Goal: Transaction & Acquisition: Book appointment/travel/reservation

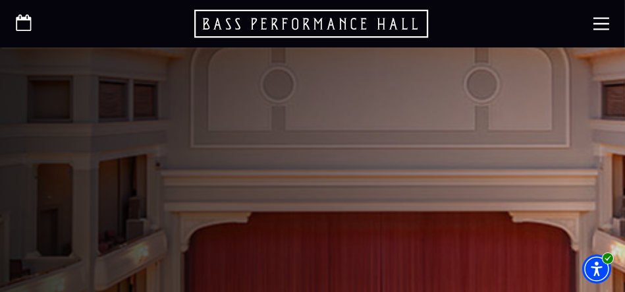
click at [600, 22] on icon at bounding box center [601, 24] width 16 height 16
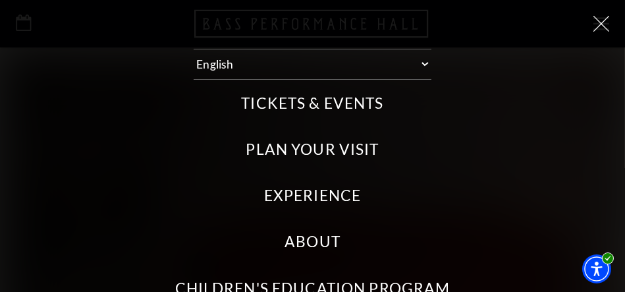
click at [283, 101] on label "Tickets & Events" at bounding box center [312, 103] width 142 height 21
click at [0, 0] on Events "Tickets & Events" at bounding box center [0, 0] width 0 height 0
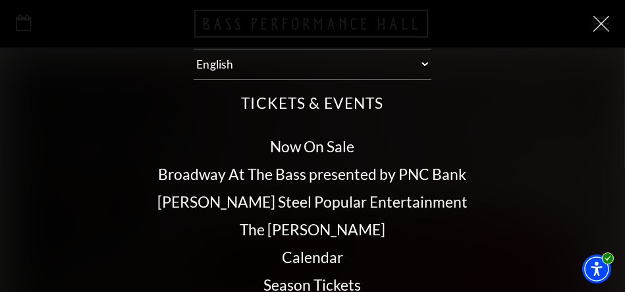
click at [312, 253] on link "Calendar" at bounding box center [312, 257] width 61 height 18
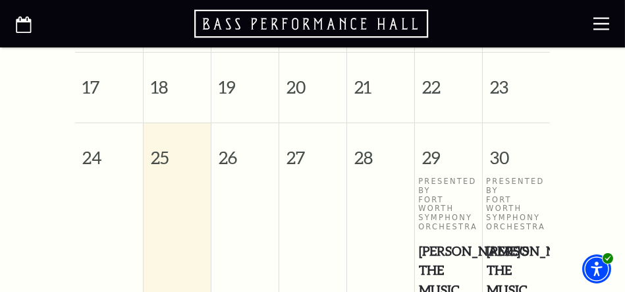
scroll to position [822, 0]
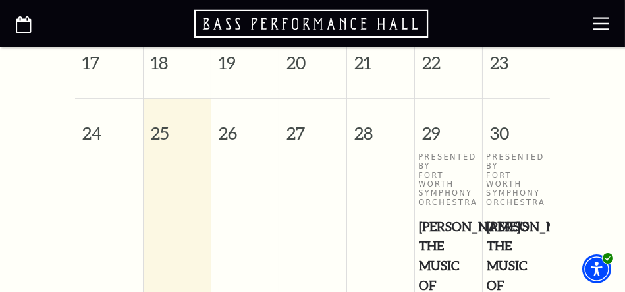
click at [523, 228] on span "[PERSON_NAME]'s The Music of Queen with the FWSO" at bounding box center [516, 295] width 59 height 156
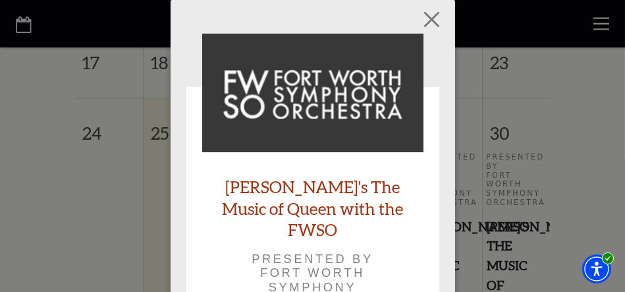
click at [296, 189] on link "[PERSON_NAME]'s The Music of Queen with the FWSO" at bounding box center [312, 208] width 221 height 65
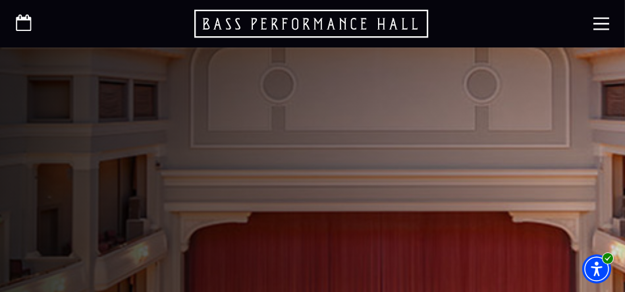
click at [606, 30] on use at bounding box center [601, 23] width 16 height 13
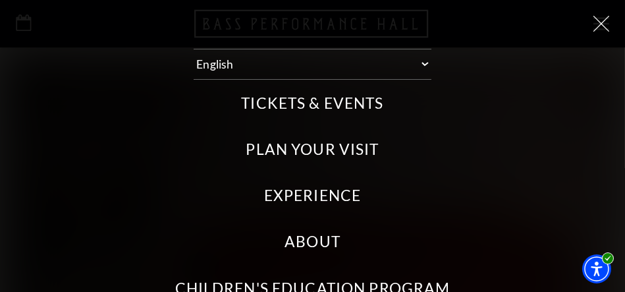
click at [346, 99] on label "Tickets & Events" at bounding box center [312, 103] width 142 height 21
click at [0, 0] on Events "Tickets & Events" at bounding box center [0, 0] width 0 height 0
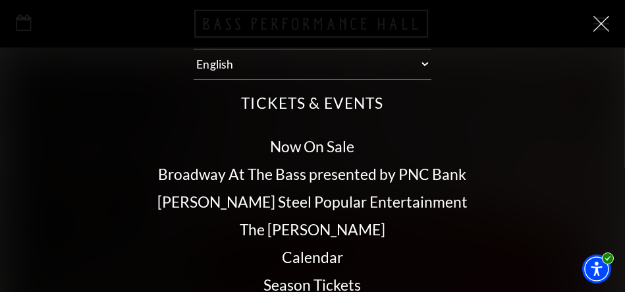
click at [292, 253] on link "Calendar" at bounding box center [312, 257] width 61 height 18
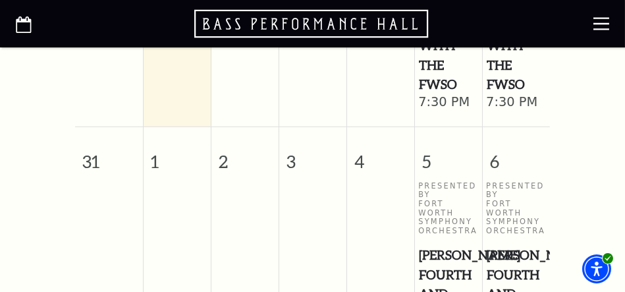
scroll to position [1125, 0]
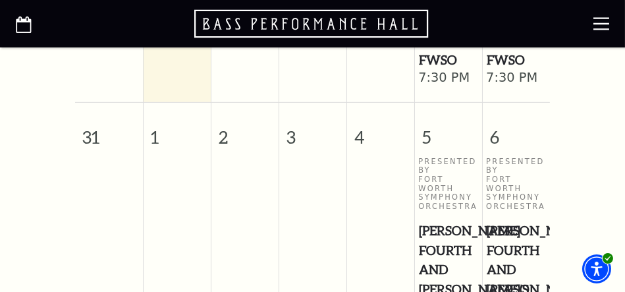
click at [511, 242] on span "[PERSON_NAME] Fourth and [PERSON_NAME]'s Piano Concerto" at bounding box center [516, 279] width 59 height 117
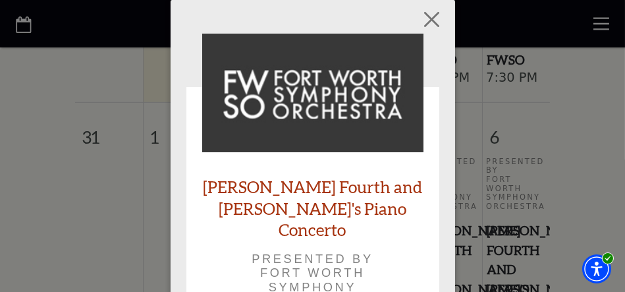
click at [302, 199] on link "[PERSON_NAME] Fourth and [PERSON_NAME]'s Piano Concerto" at bounding box center [312, 208] width 221 height 65
